Goal: Task Accomplishment & Management: Manage account settings

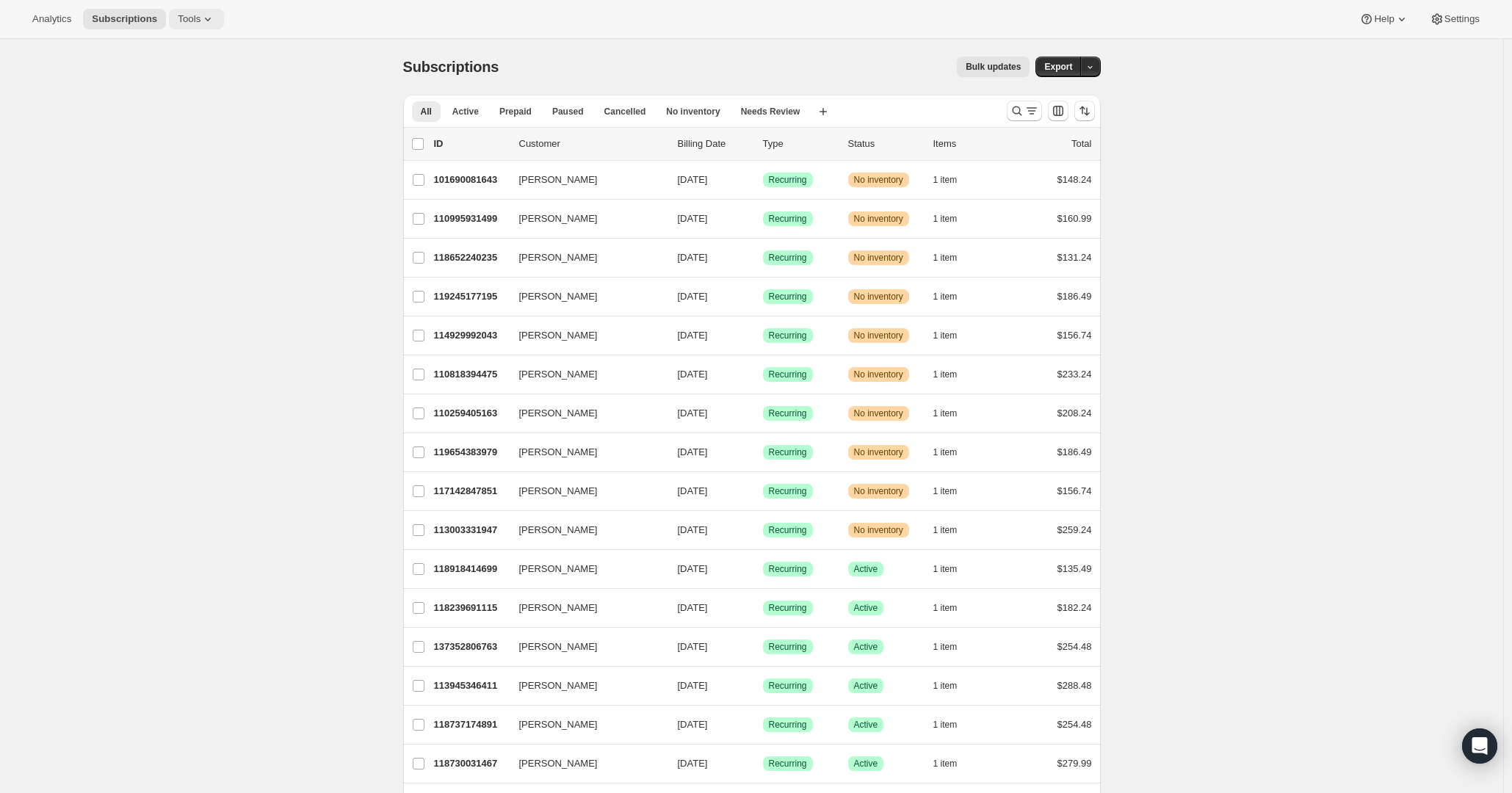
click at [190, 18] on span "Tools" at bounding box center [189, 18] width 22 height 12
click at [205, 48] on span "Subscription Plans" at bounding box center [180, 50] width 79 height 11
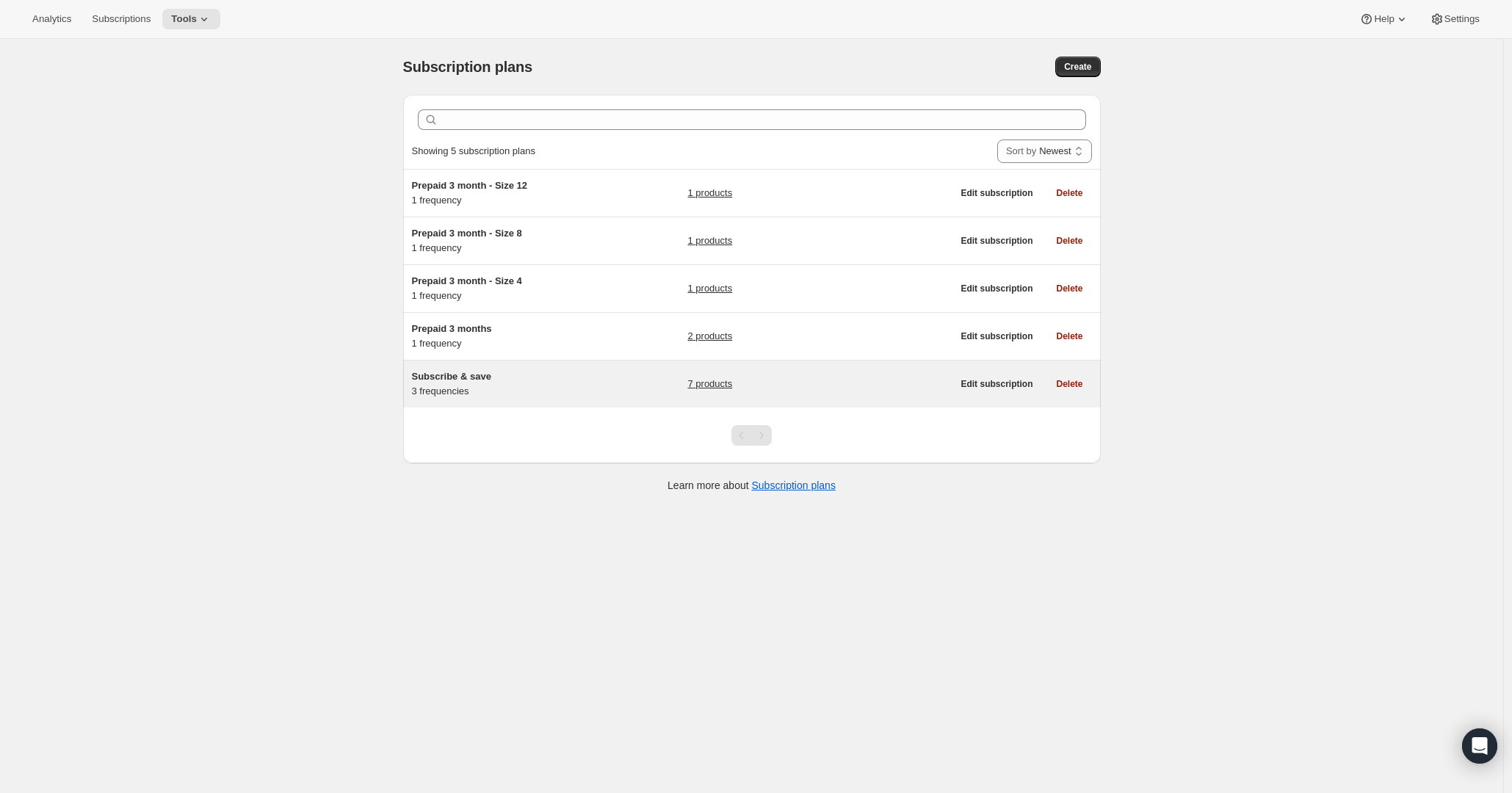
click at [697, 382] on link "7 products" at bounding box center [710, 384] width 45 height 14
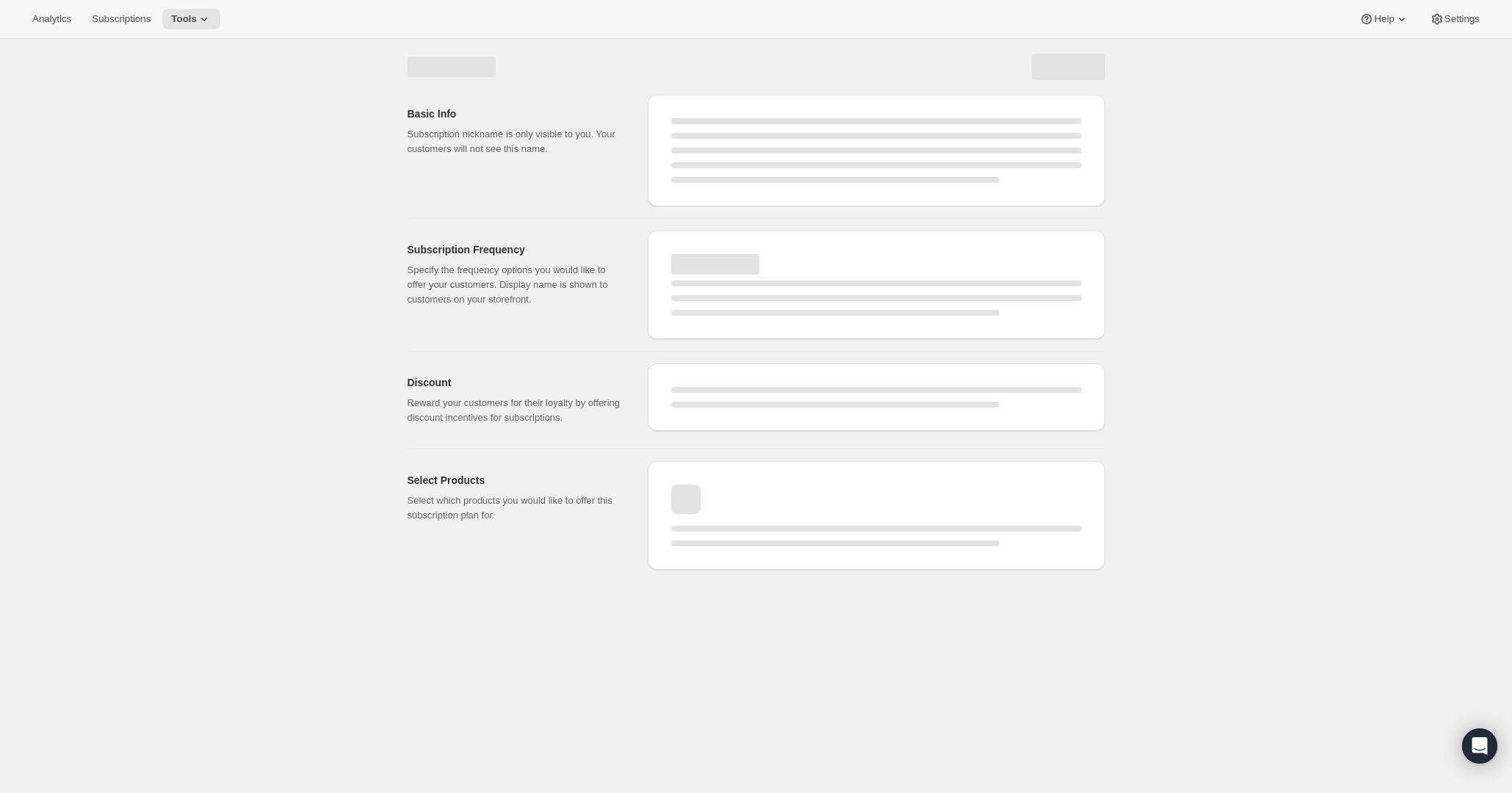
select select "WEEK"
select select "MONTH"
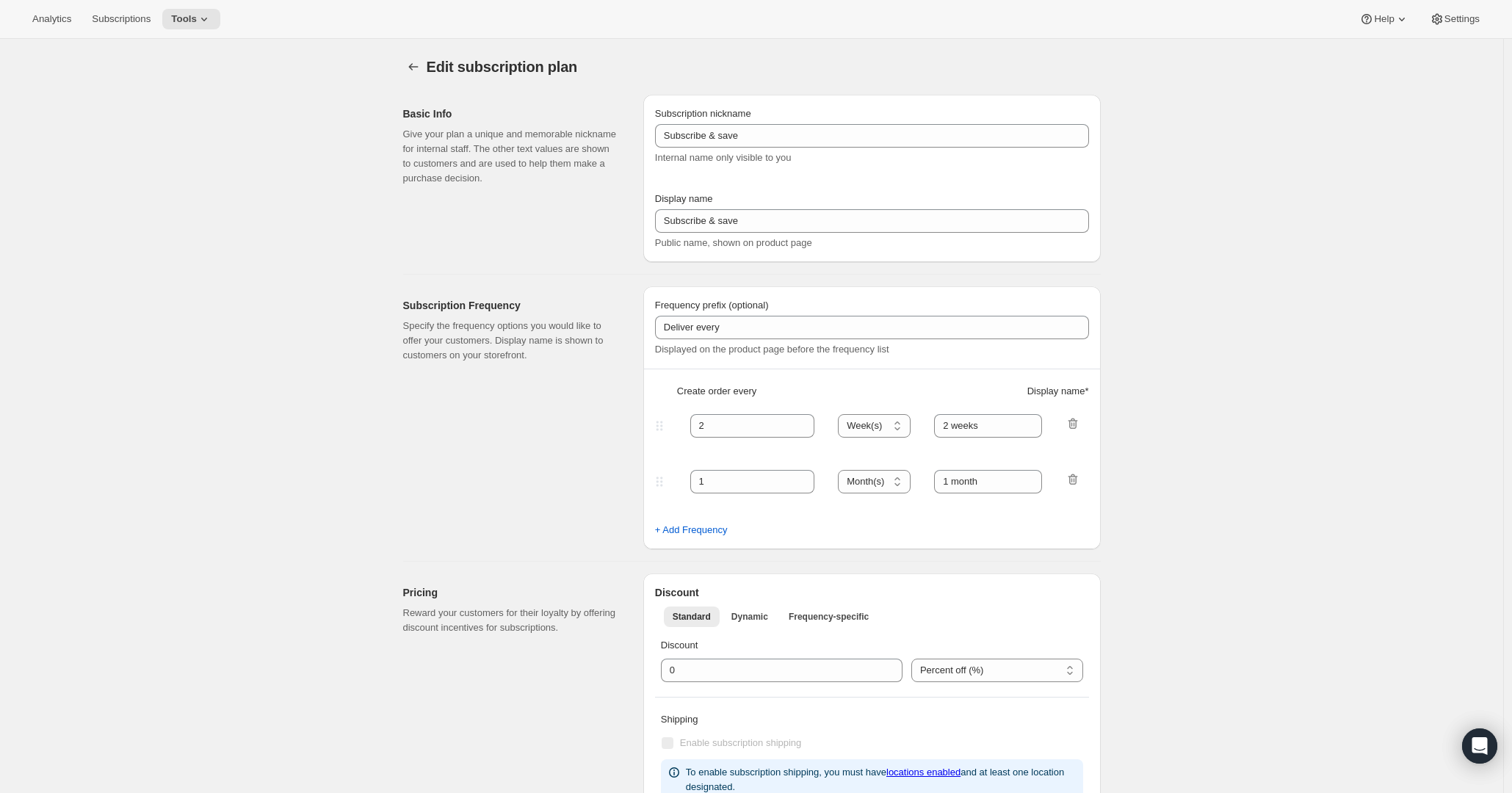
type input "Subscribe & Save: 5% off your first box, 15% off the rest. Because smart tastes…"
type input "4"
type input "4 weeks"
type input "6"
select select "WEEK"
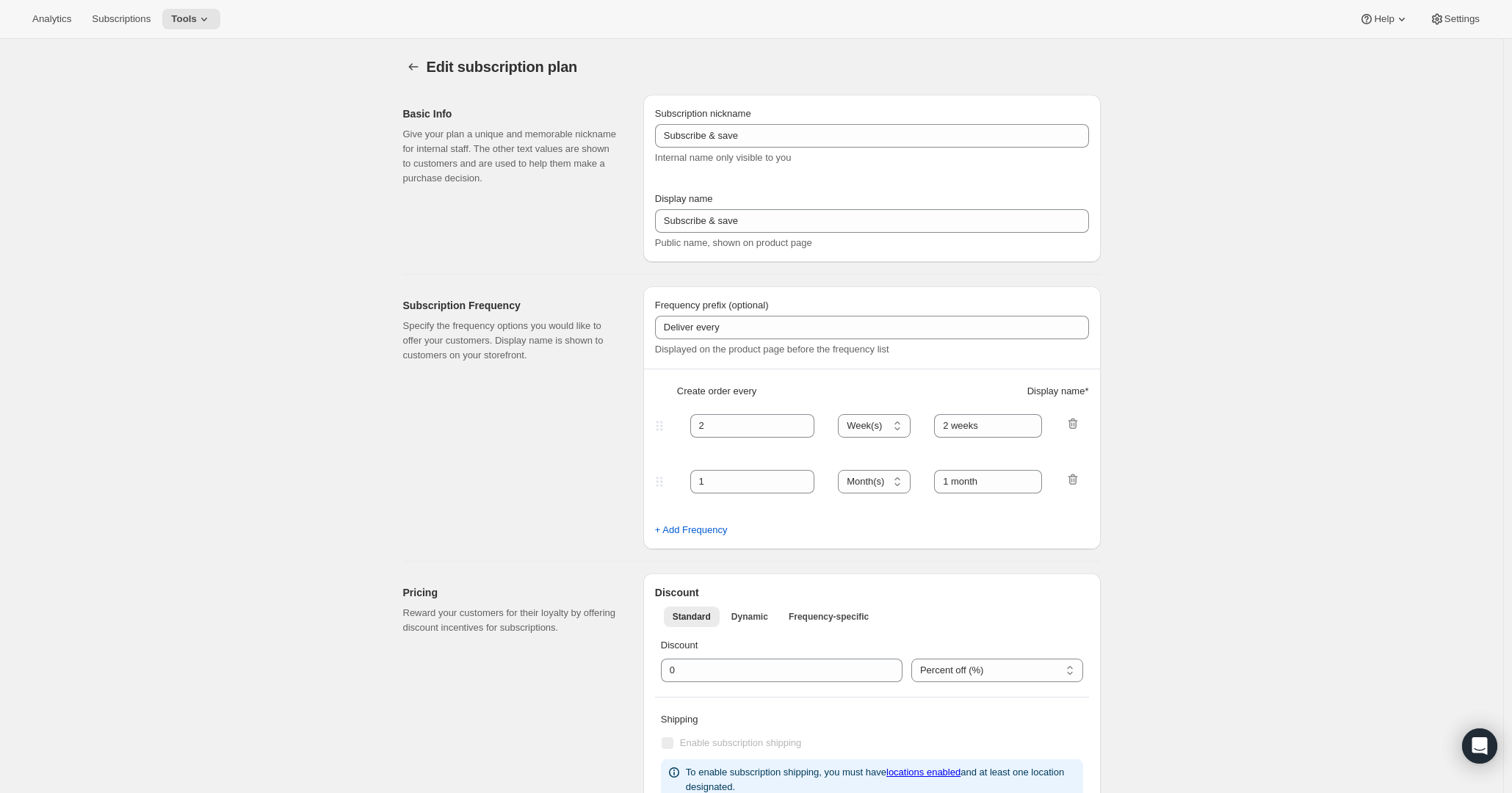
type input "6 weeks"
select select "WEEK"
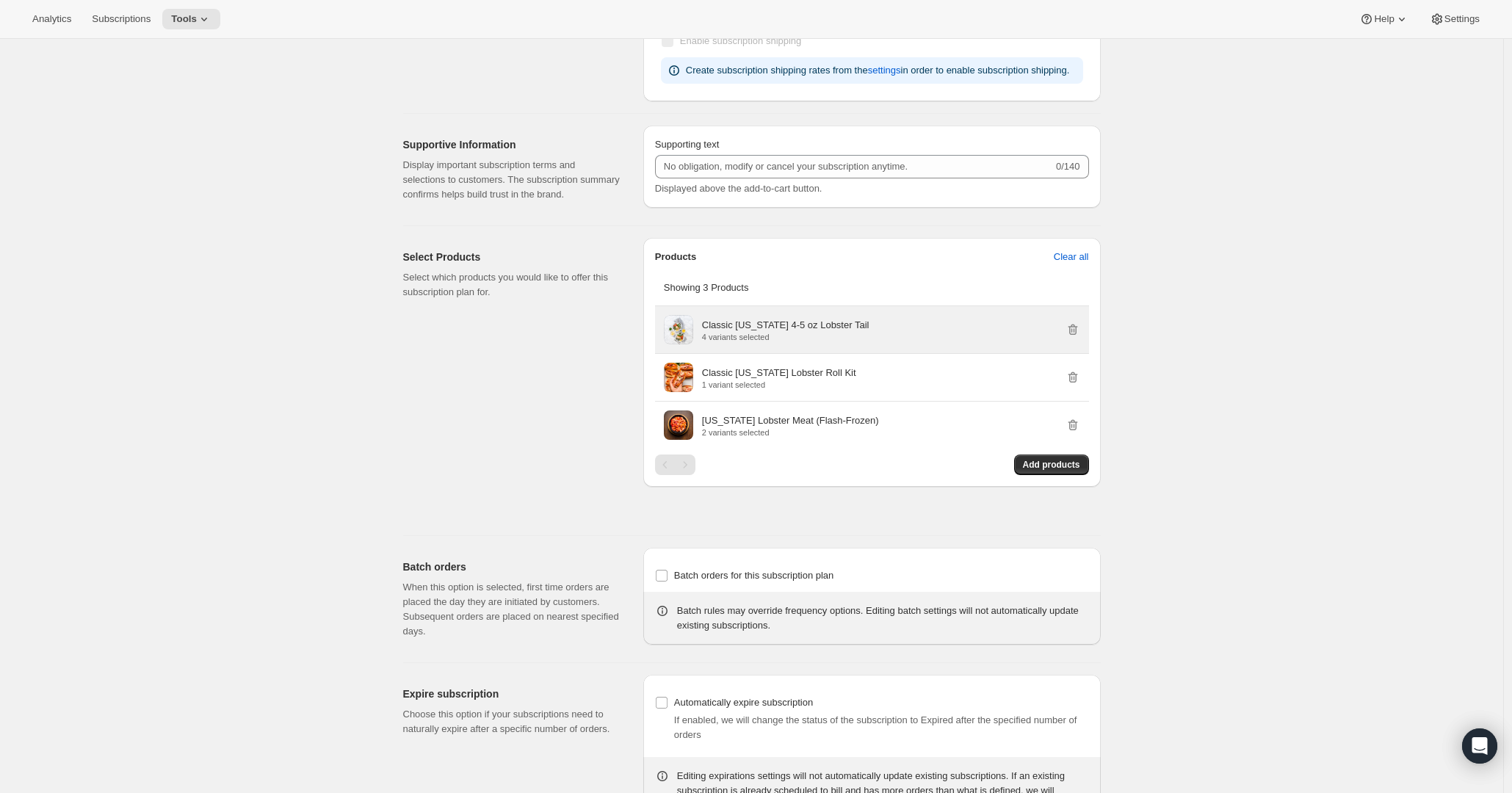
scroll to position [931, 0]
